Goal: Task Accomplishment & Management: Manage account settings

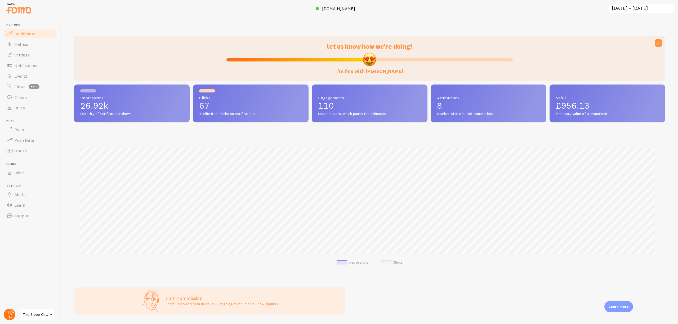
click at [12, 314] on circle at bounding box center [10, 315] width 12 height 12
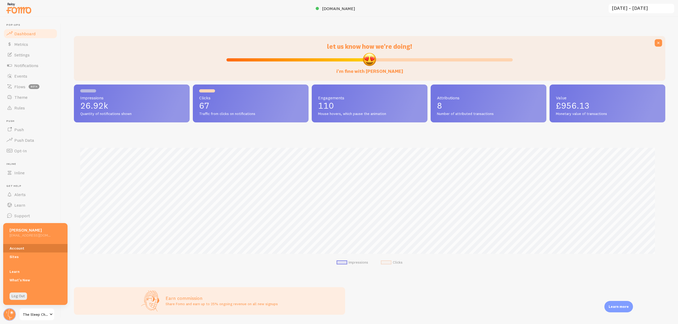
click at [29, 251] on link "Account" at bounding box center [35, 248] width 64 height 8
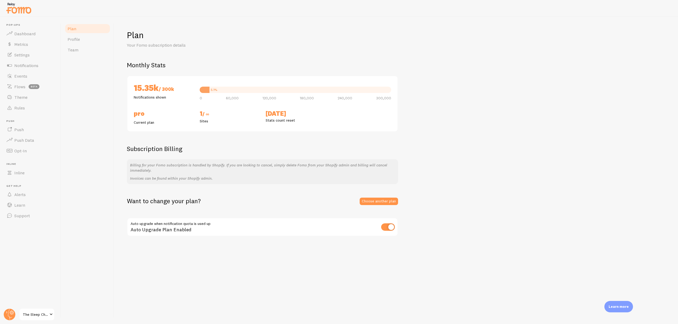
click at [395, 227] on input "checkbox" at bounding box center [388, 226] width 14 height 7
checkbox input "false"
click at [33, 33] on span "Dashboard" at bounding box center [24, 33] width 21 height 5
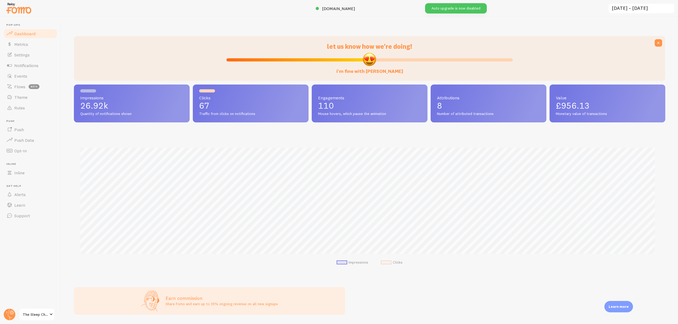
scroll to position [139, 588]
click at [630, 9] on input "[DATE] ~ [DATE]" at bounding box center [641, 8] width 67 height 11
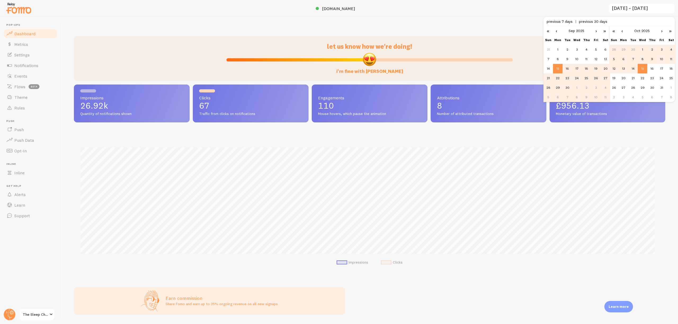
click at [622, 32] on link "‹" at bounding box center [622, 30] width 8 height 9
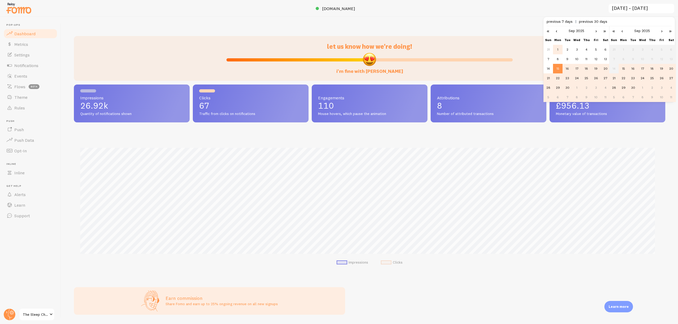
click at [557, 49] on td "1" at bounding box center [558, 50] width 10 height 10
click at [635, 91] on td "30" at bounding box center [633, 88] width 10 height 10
type input "[DATE] ~ [DATE]"
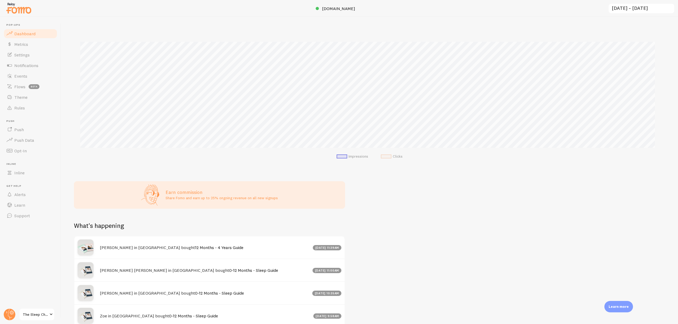
scroll to position [132, 0]
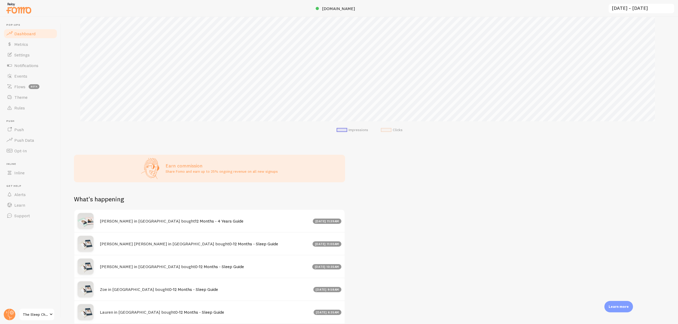
click at [16, 17] on header "Pop-ups Dashboard Metrics Settings Notifications Events Flows beta Theme Rules …" at bounding box center [30, 170] width 61 height 307
click at [20, 7] on img at bounding box center [19, 8] width 26 height 14
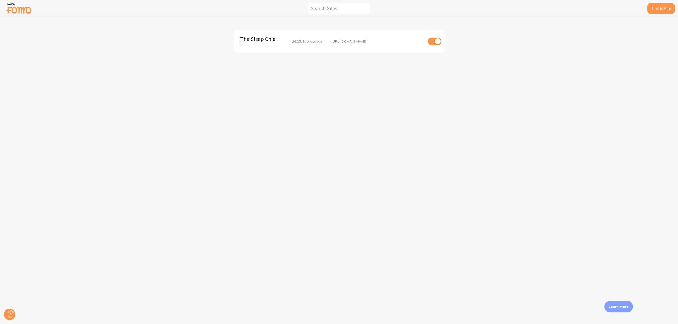
click at [265, 43] on span "The Sleep Chief" at bounding box center [261, 42] width 43 height 10
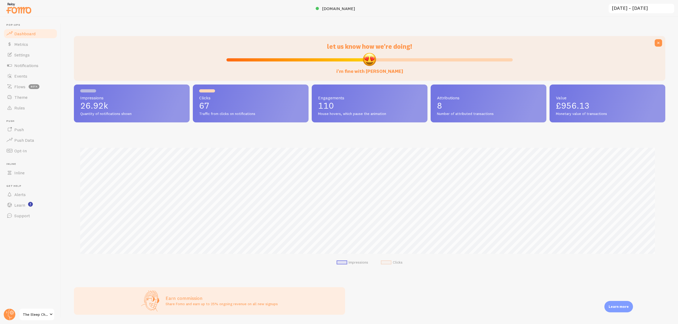
scroll to position [139, 588]
click at [630, 10] on input "[DATE] ~ [DATE]" at bounding box center [641, 8] width 67 height 11
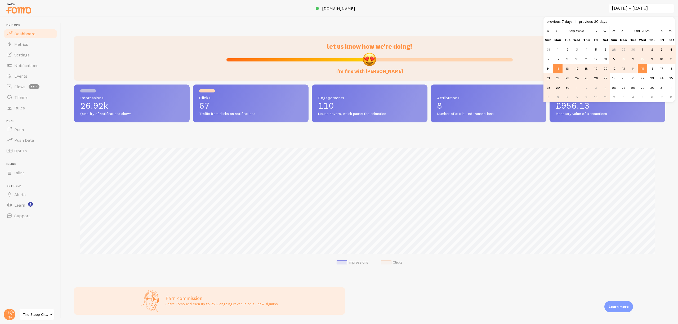
click at [557, 32] on link "‹" at bounding box center [557, 30] width 8 height 9
click at [597, 50] on td "1" at bounding box center [596, 50] width 10 height 10
click at [621, 30] on link "‹" at bounding box center [622, 30] width 8 height 9
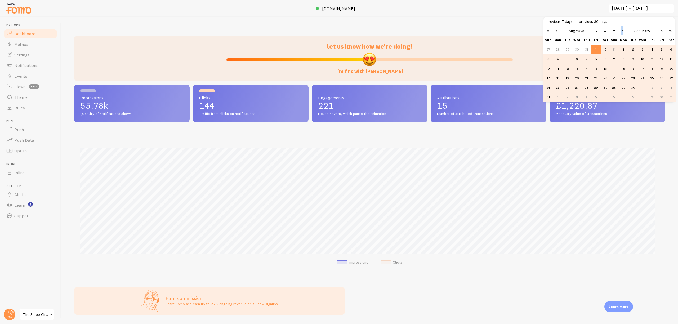
click at [621, 30] on link "‹" at bounding box center [622, 30] width 8 height 9
click at [616, 96] on td "31" at bounding box center [614, 97] width 10 height 10
type input "[DATE] ~ [DATE]"
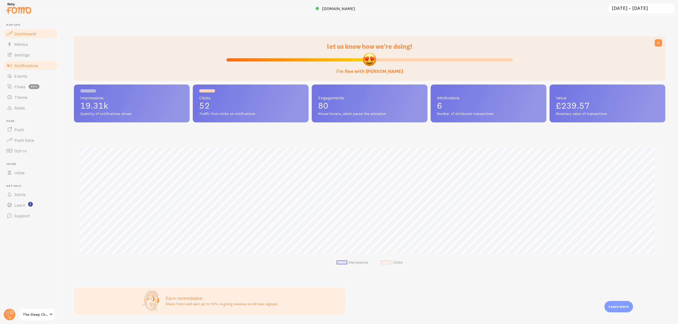
click at [32, 60] on link "Notifications" at bounding box center [30, 65] width 55 height 11
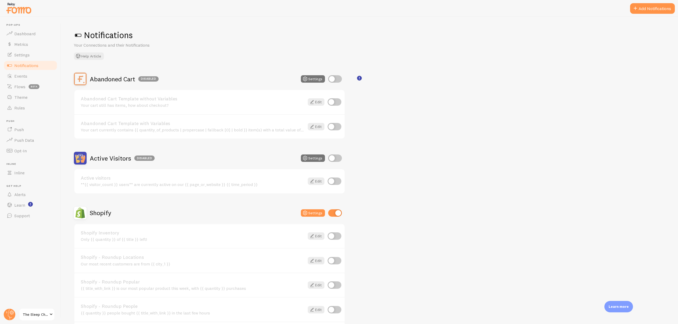
scroll to position [103, 0]
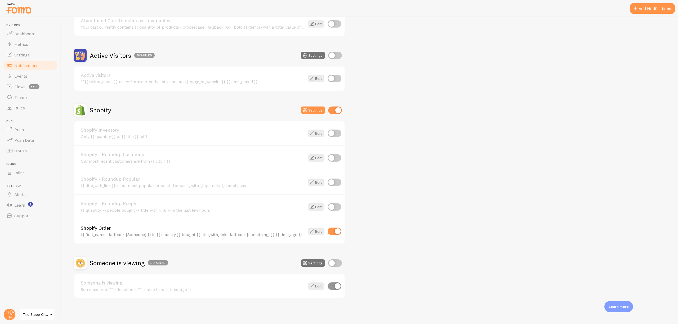
click at [25, 12] on img at bounding box center [19, 8] width 26 height 14
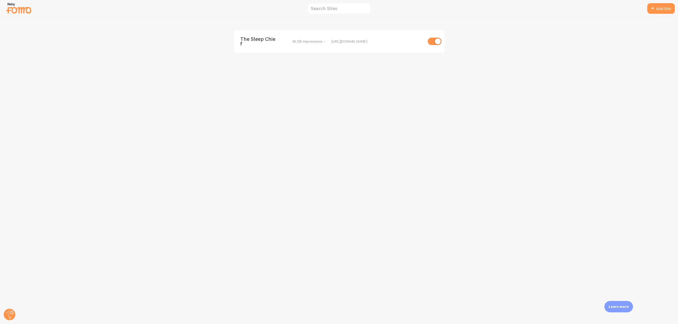
click at [246, 33] on div "The Sleep Chief 26.12k Impressions - [URL][DOMAIN_NAME]" at bounding box center [339, 41] width 211 height 23
click at [247, 44] on span "The Sleep Chief" at bounding box center [261, 42] width 43 height 10
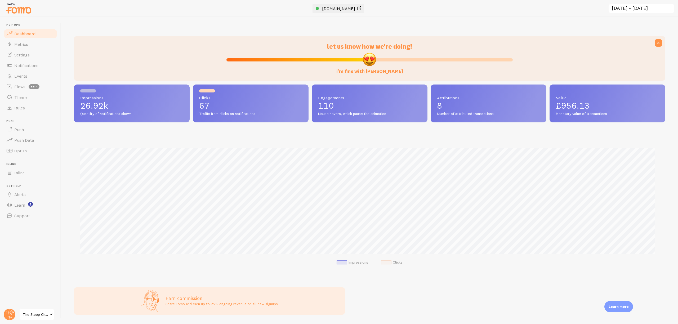
scroll to position [139, 588]
click at [340, 8] on span "[DOMAIN_NAME]" at bounding box center [338, 8] width 33 height 5
click at [26, 73] on span "Events" at bounding box center [20, 75] width 13 height 5
